Goal: Transaction & Acquisition: Purchase product/service

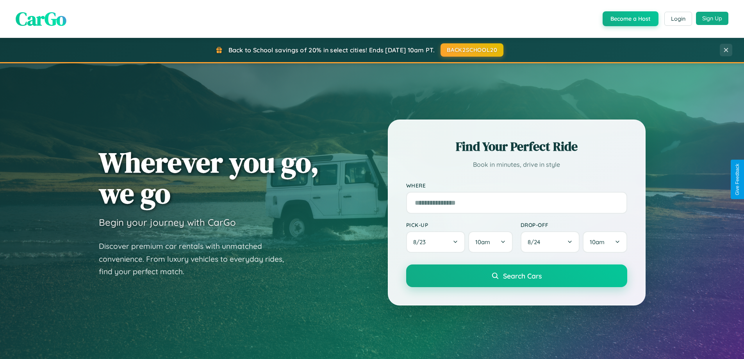
click at [712, 18] on button "Sign Up" at bounding box center [712, 18] width 32 height 13
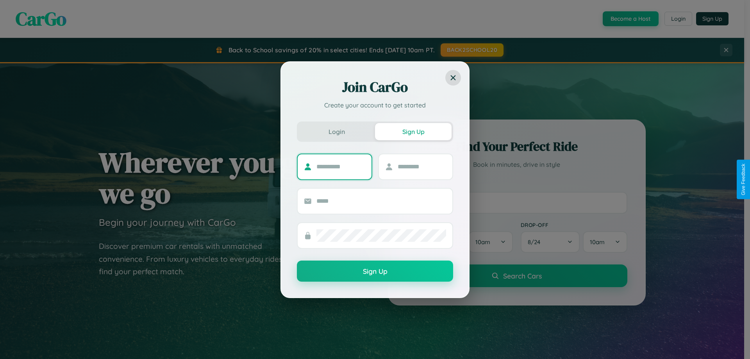
click at [341, 166] on input "text" at bounding box center [341, 167] width 49 height 13
type input "*********"
click at [422, 166] on input "text" at bounding box center [422, 167] width 49 height 13
type input "*****"
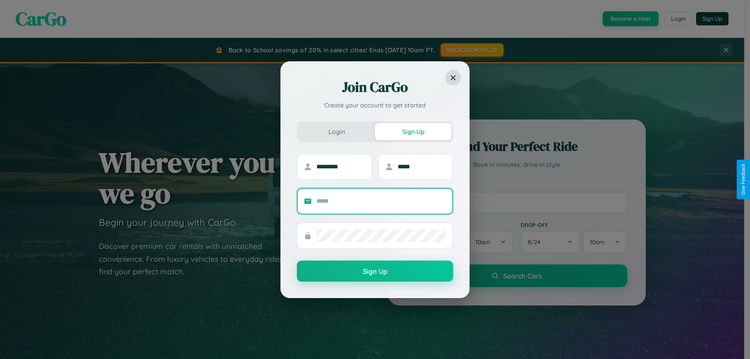
click at [381, 201] on input "text" at bounding box center [382, 201] width 130 height 13
type input "**********"
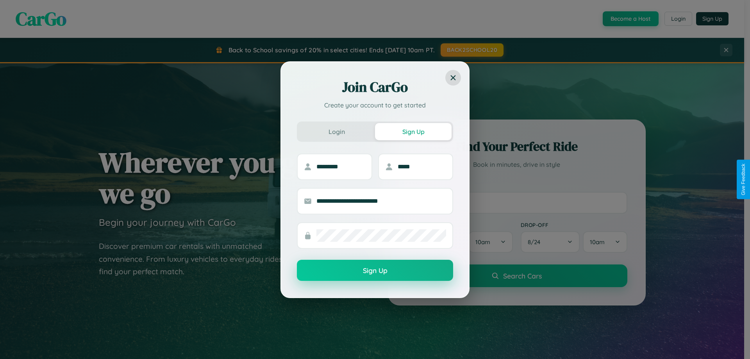
click at [375, 271] on button "Sign Up" at bounding box center [375, 270] width 156 height 21
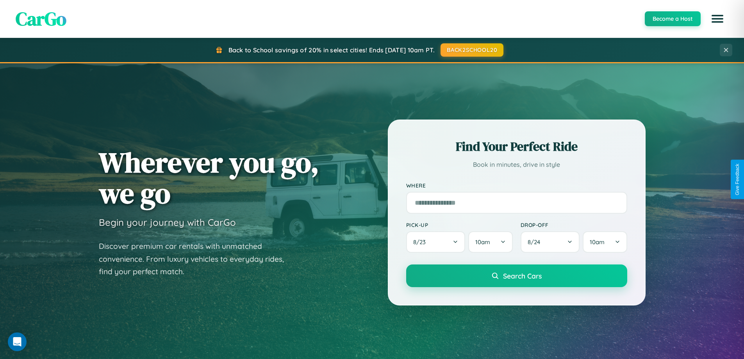
scroll to position [538, 0]
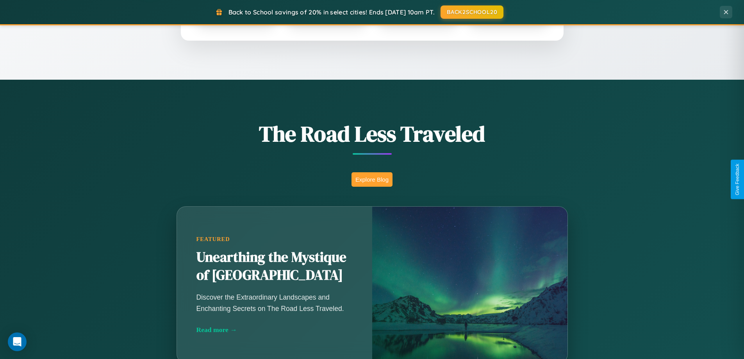
click at [372, 179] on button "Explore Blog" at bounding box center [372, 179] width 41 height 14
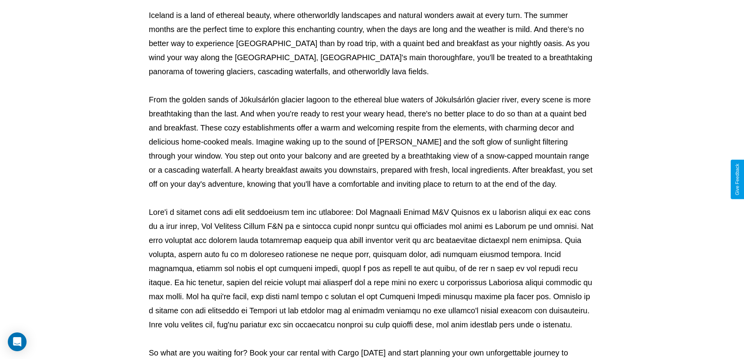
scroll to position [253, 0]
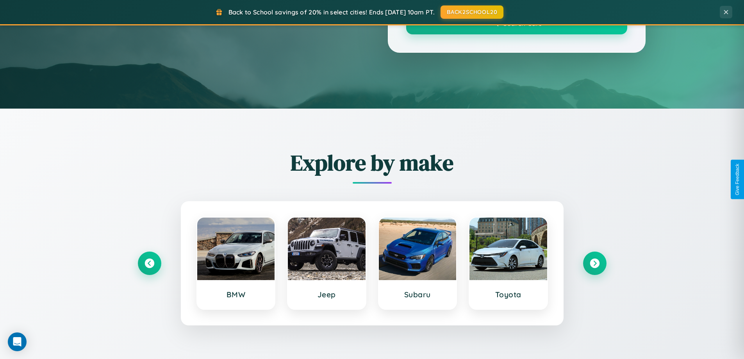
scroll to position [538, 0]
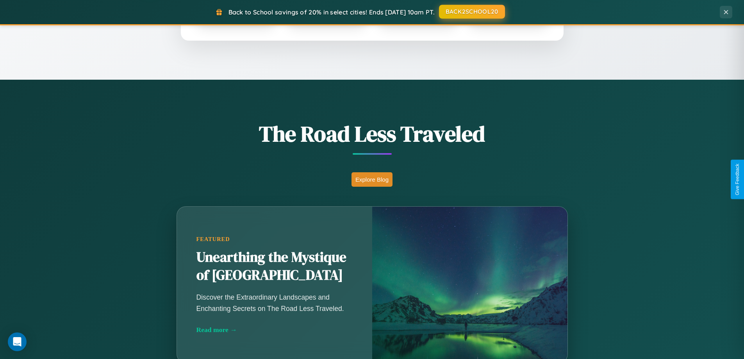
click at [472, 12] on button "BACK2SCHOOL20" at bounding box center [472, 12] width 66 height 14
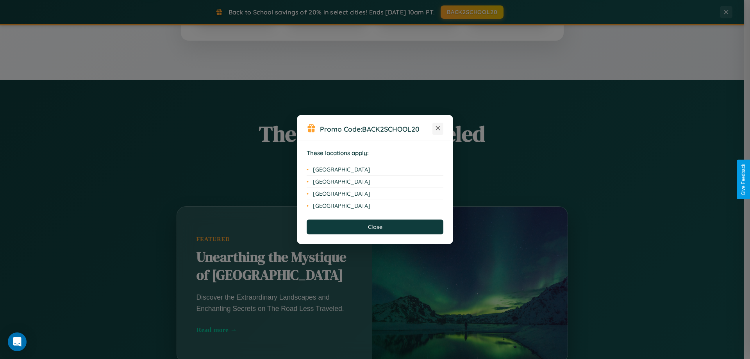
click at [438, 129] on icon at bounding box center [438, 128] width 4 height 4
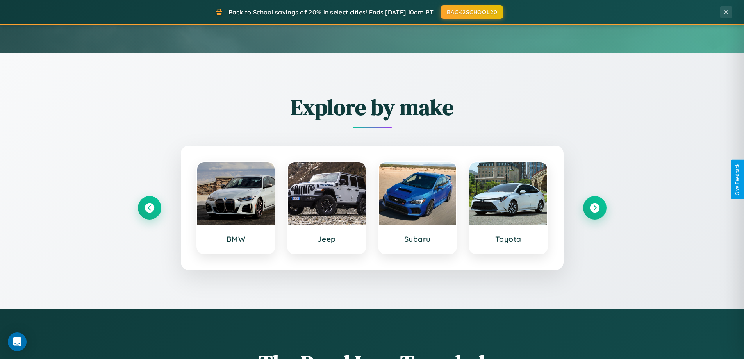
scroll to position [23, 0]
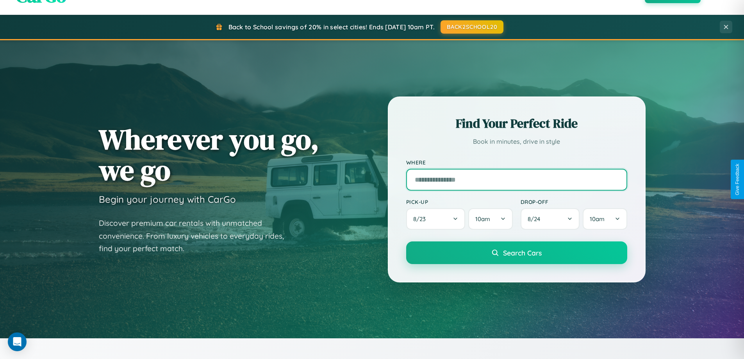
click at [517, 179] on input "text" at bounding box center [516, 180] width 221 height 22
type input "**********"
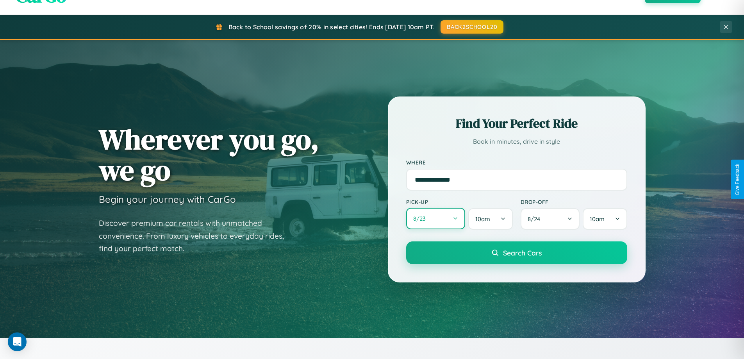
click at [436, 219] on button "8 / 23" at bounding box center [435, 218] width 59 height 21
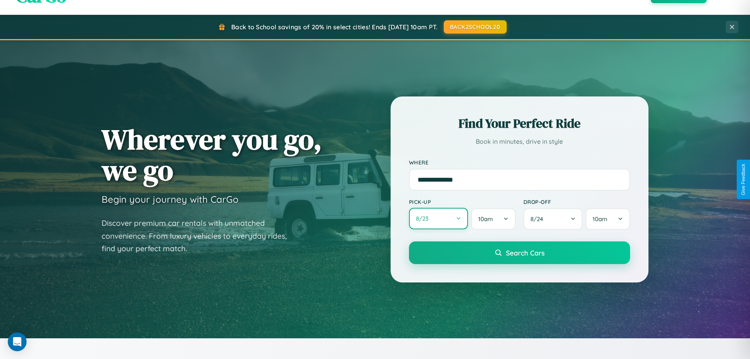
select select "*"
select select "****"
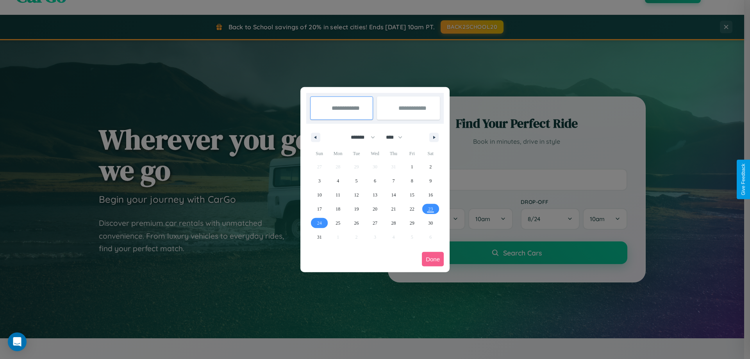
drag, startPoint x: 359, startPoint y: 137, endPoint x: 375, endPoint y: 157, distance: 25.0
click at [359, 137] on select "******* ******** ***** ***** *** **** **** ****** ********* ******* ******** **…" at bounding box center [361, 137] width 33 height 13
select select "*"
drag, startPoint x: 398, startPoint y: 137, endPoint x: 375, endPoint y: 157, distance: 29.9
click at [398, 137] on select "**** **** **** **** **** **** **** **** **** **** **** **** **** **** **** ****…" at bounding box center [393, 137] width 23 height 13
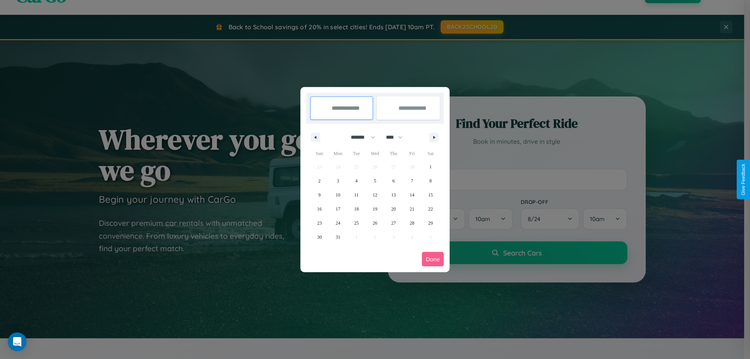
select select "****"
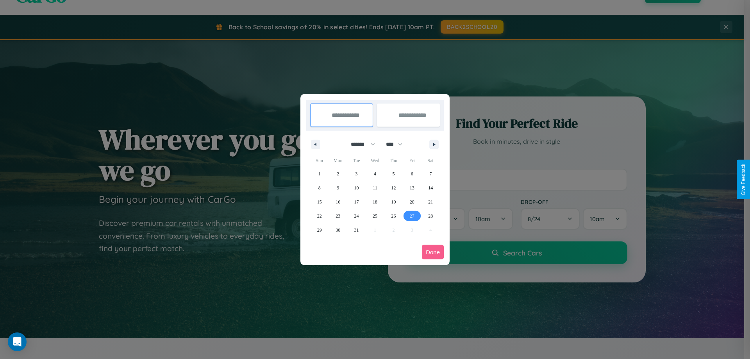
click at [412, 216] on span "27" at bounding box center [412, 216] width 5 height 14
type input "**********"
click at [356, 230] on span "31" at bounding box center [356, 230] width 5 height 14
type input "**********"
click at [433, 252] on button "Done" at bounding box center [433, 252] width 22 height 14
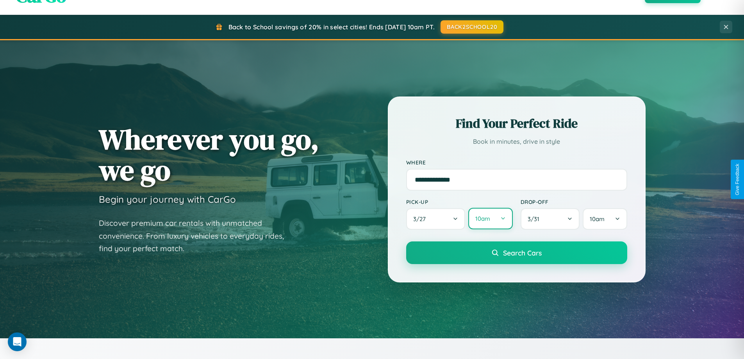
click at [490, 219] on button "10am" at bounding box center [491, 218] width 44 height 21
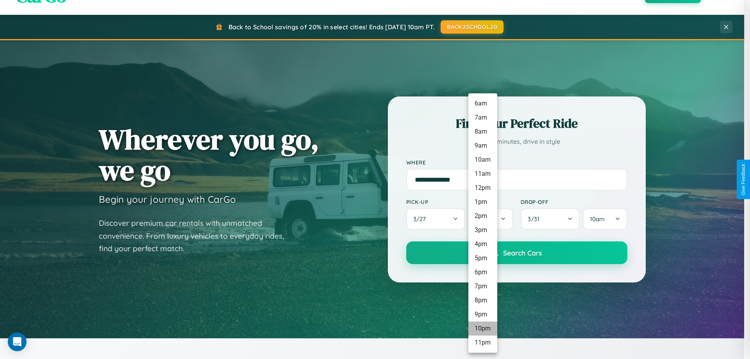
click at [483, 329] on li "10pm" at bounding box center [483, 329] width 29 height 14
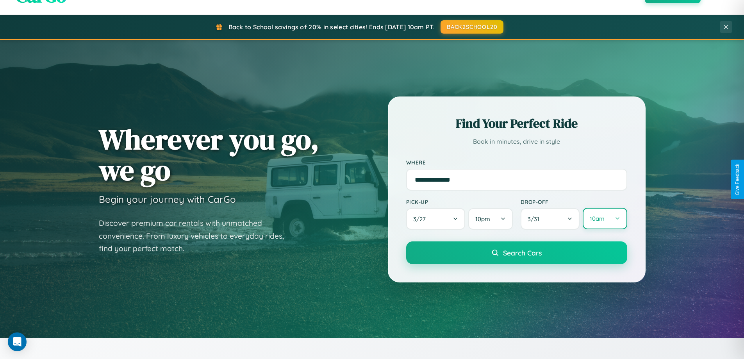
click at [605, 219] on button "10am" at bounding box center [605, 218] width 44 height 21
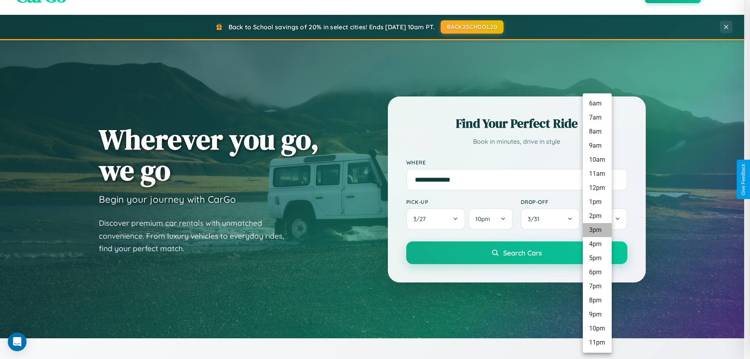
click at [597, 230] on li "3pm" at bounding box center [597, 230] width 29 height 14
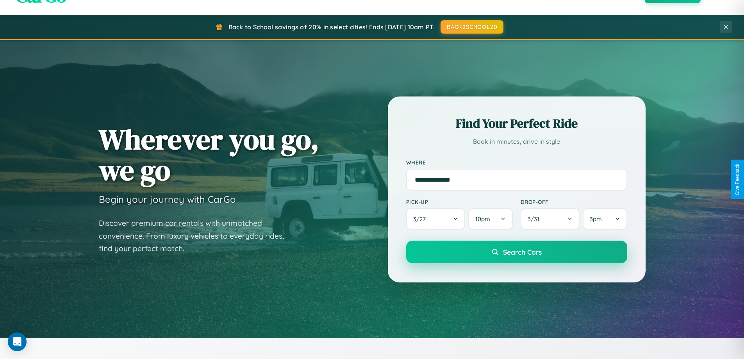
click at [517, 253] on span "Search Cars" at bounding box center [522, 252] width 39 height 9
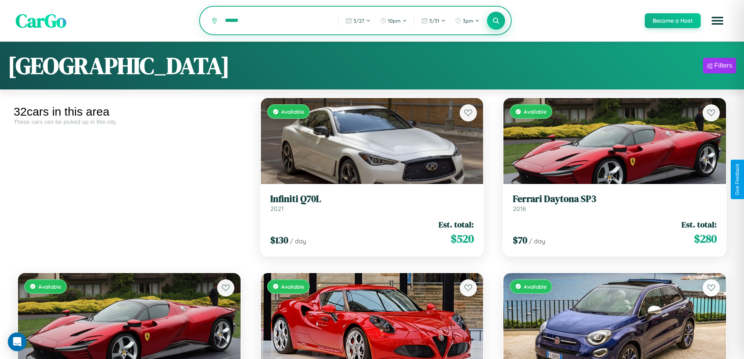
type input "******"
click at [496, 21] on icon at bounding box center [496, 20] width 7 height 7
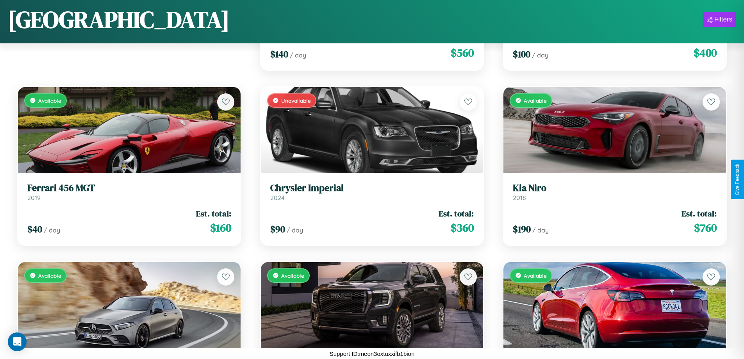
scroll to position [985, 0]
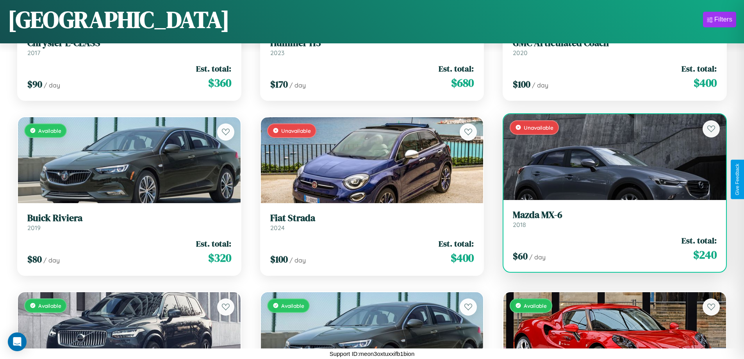
click at [610, 222] on link "Mazda MX-6 2018" at bounding box center [615, 218] width 204 height 19
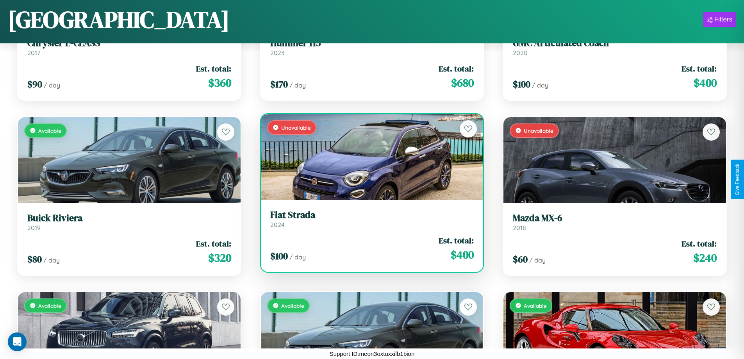
click at [369, 219] on h3 "Fiat Strada" at bounding box center [372, 214] width 204 height 11
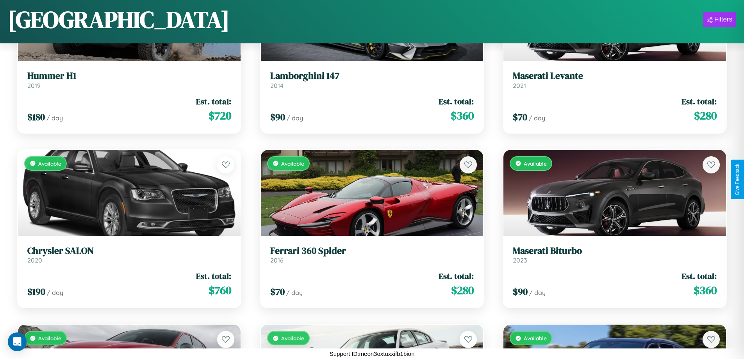
scroll to position [2210, 0]
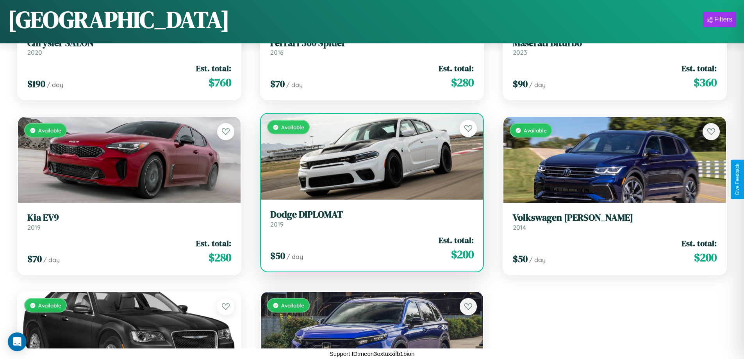
click at [369, 218] on h3 "Dodge DIPLOMAT" at bounding box center [372, 214] width 204 height 11
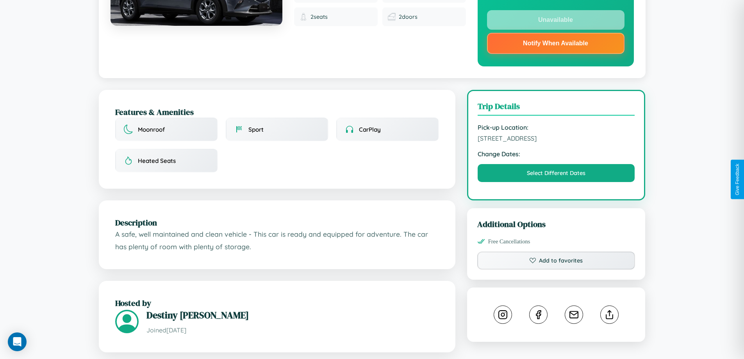
scroll to position [227, 0]
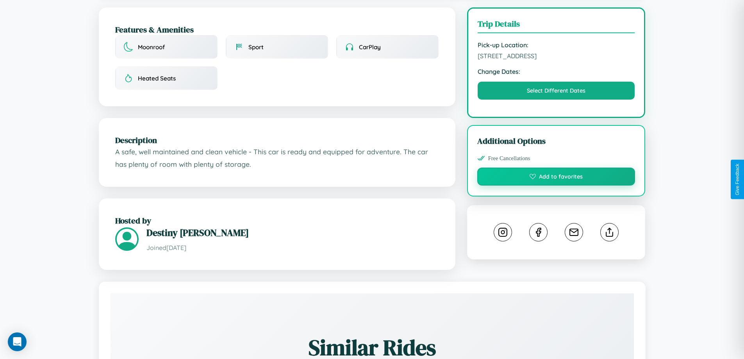
click at [556, 178] on button "Add to favorites" at bounding box center [556, 177] width 158 height 18
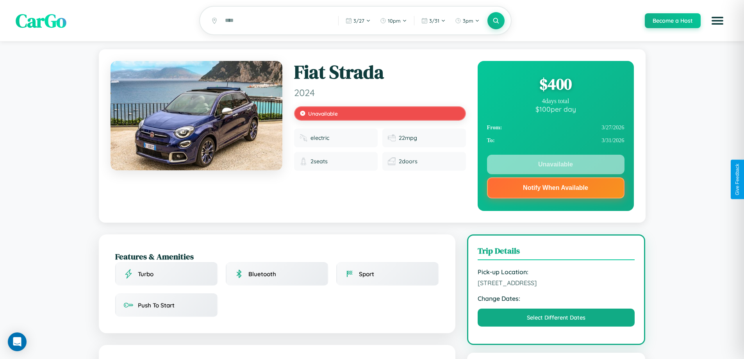
click at [556, 85] on div "$ 400" at bounding box center [556, 83] width 138 height 21
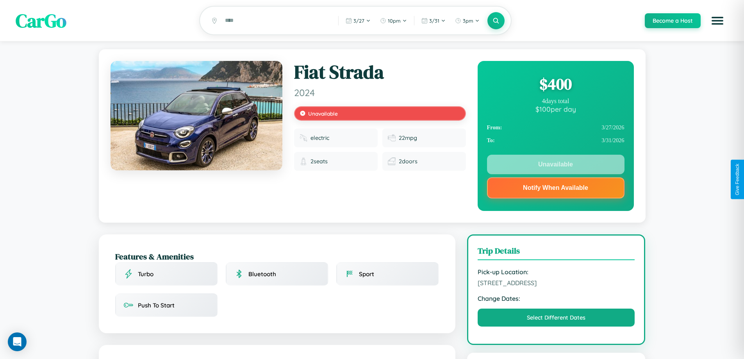
click at [556, 85] on div "$ 400" at bounding box center [556, 83] width 138 height 21
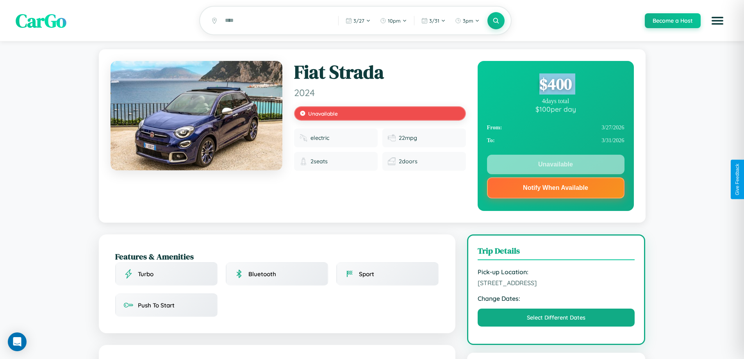
click at [556, 85] on div "$ 400" at bounding box center [556, 83] width 138 height 21
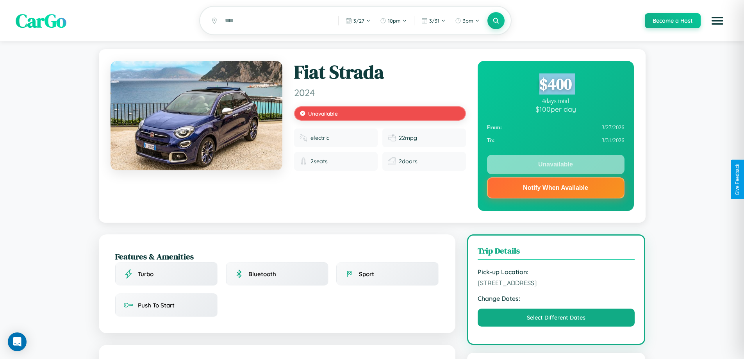
click at [556, 85] on div "$ 400" at bounding box center [556, 83] width 138 height 21
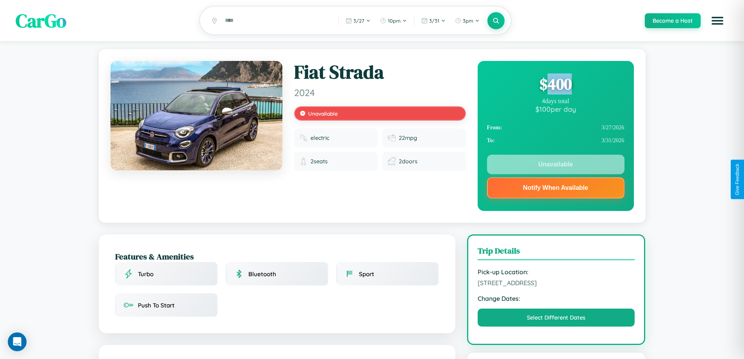
click at [556, 85] on div "$ 400" at bounding box center [556, 83] width 138 height 21
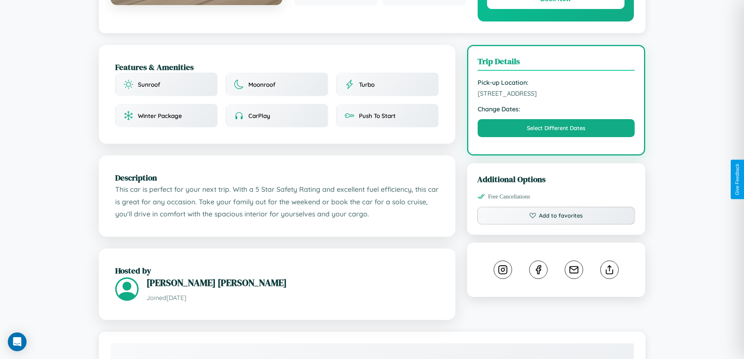
scroll to position [257, 0]
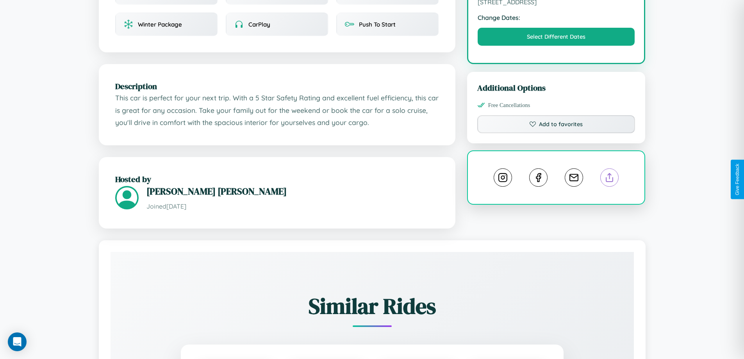
click at [610, 179] on line at bounding box center [610, 175] width 0 height 5
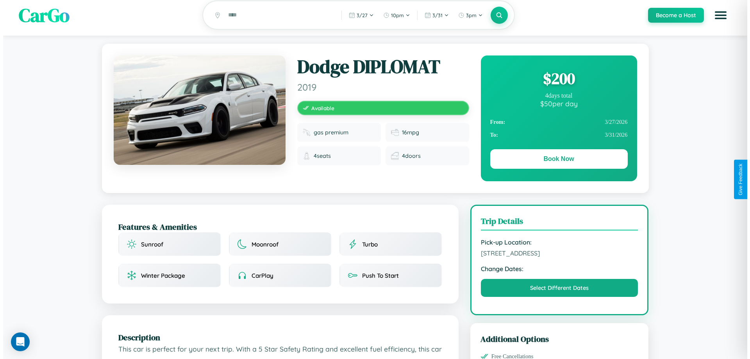
scroll to position [0, 0]
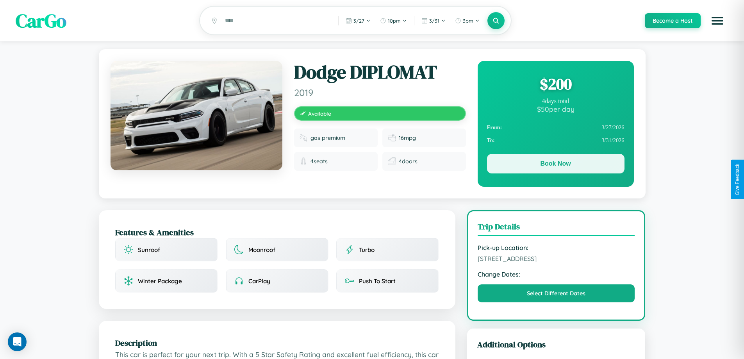
click at [556, 165] on button "Book Now" at bounding box center [556, 164] width 138 height 20
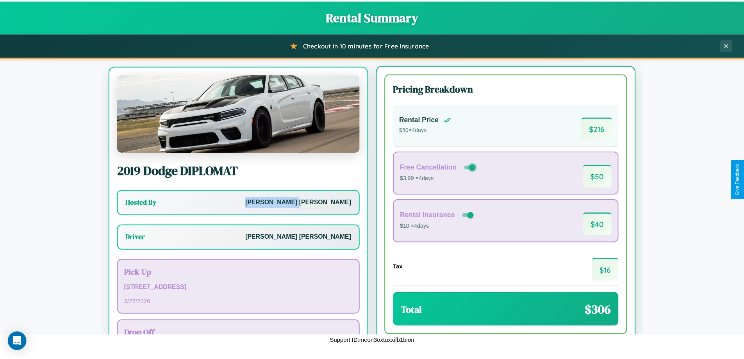
scroll to position [36, 0]
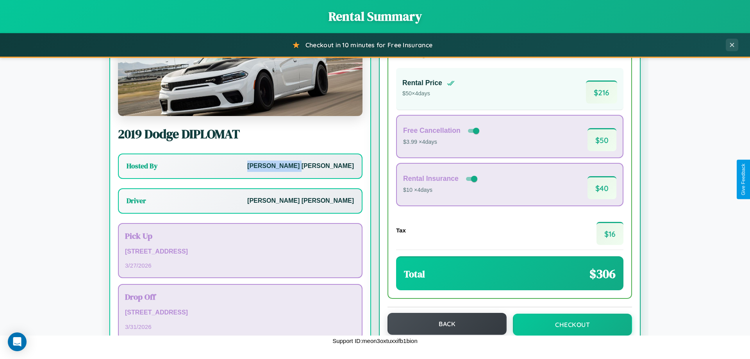
click at [443, 324] on button "Back" at bounding box center [447, 324] width 119 height 22
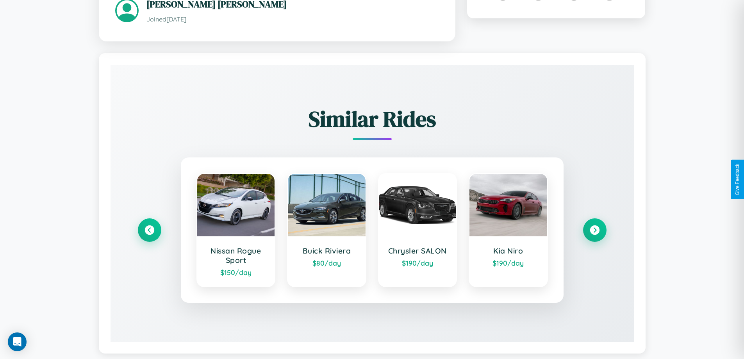
scroll to position [458, 0]
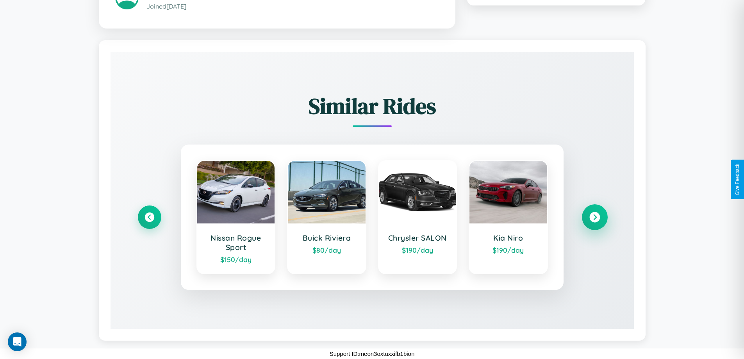
click at [595, 217] on icon at bounding box center [595, 217] width 11 height 11
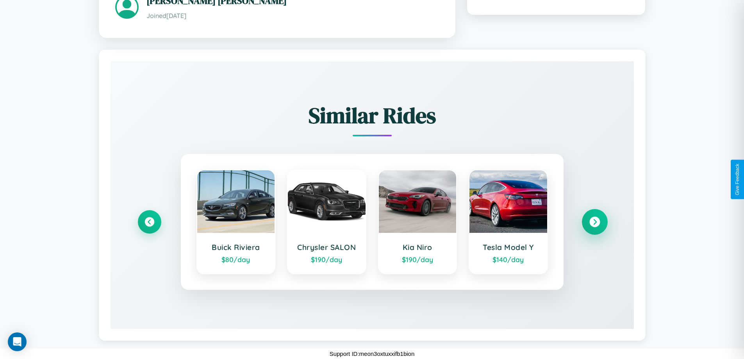
click at [595, 222] on icon at bounding box center [595, 221] width 11 height 11
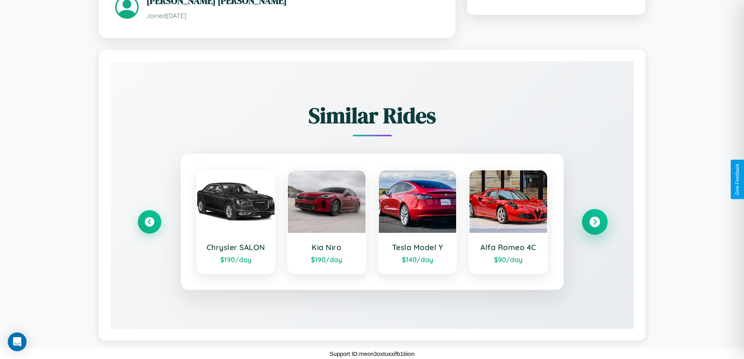
click at [595, 222] on icon at bounding box center [595, 221] width 11 height 11
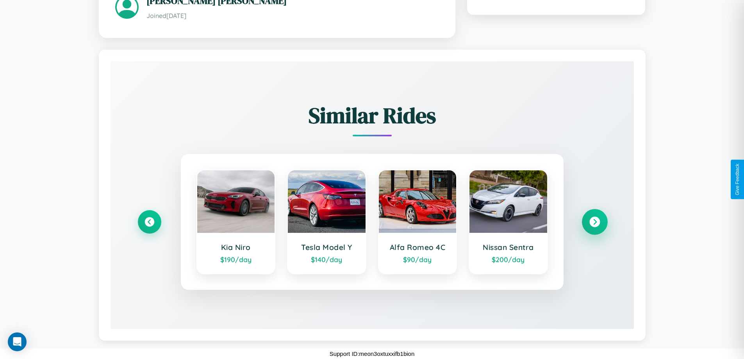
click at [595, 222] on icon at bounding box center [595, 221] width 11 height 11
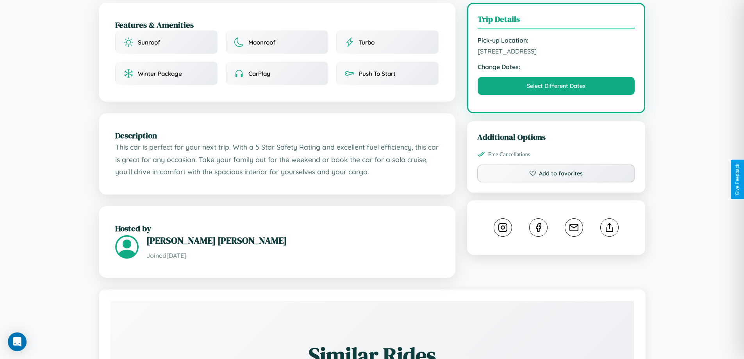
scroll to position [203, 0]
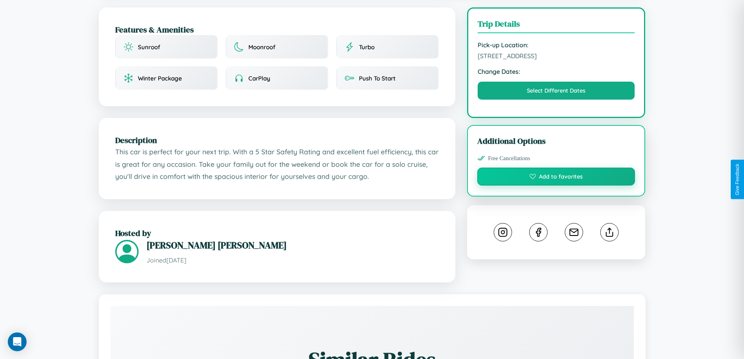
click at [556, 178] on button "Add to favorites" at bounding box center [556, 177] width 158 height 18
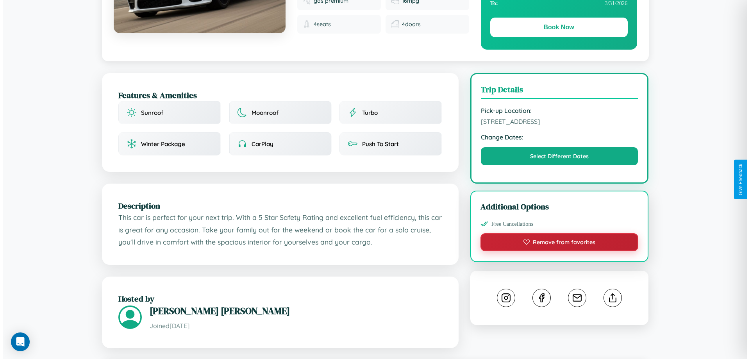
scroll to position [0, 0]
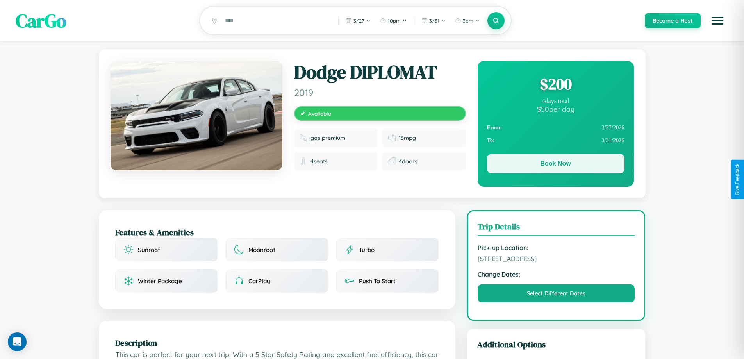
click at [556, 165] on button "Book Now" at bounding box center [556, 164] width 138 height 20
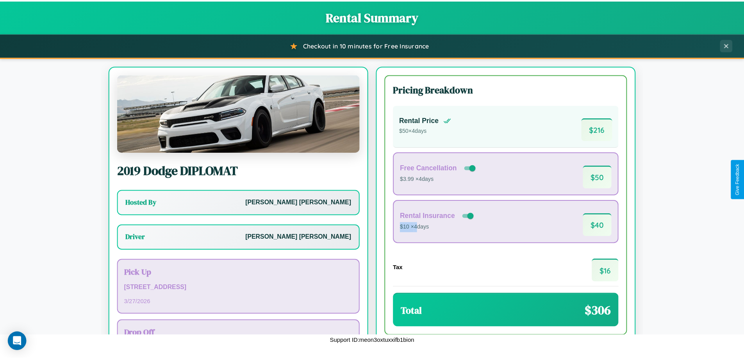
scroll to position [56, 0]
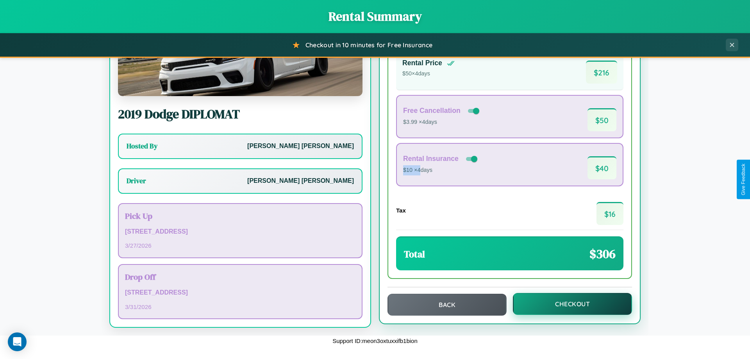
click at [567, 304] on button "Checkout" at bounding box center [572, 304] width 119 height 22
